Goal: Information Seeking & Learning: Learn about a topic

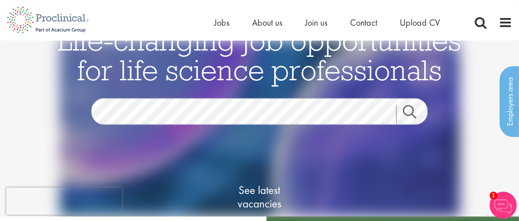
click at [414, 111] on link "Search" at bounding box center [415, 114] width 39 height 18
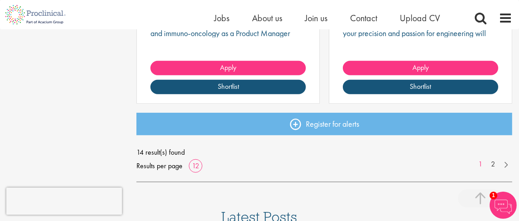
scroll to position [1261, 0]
click at [491, 162] on link "2" at bounding box center [492, 164] width 13 height 10
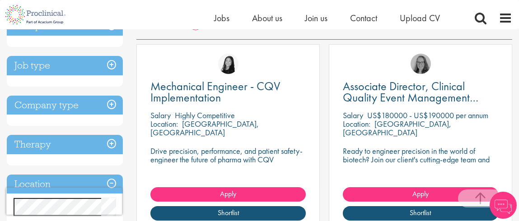
scroll to position [161, 0]
